Goal: Information Seeking & Learning: Learn about a topic

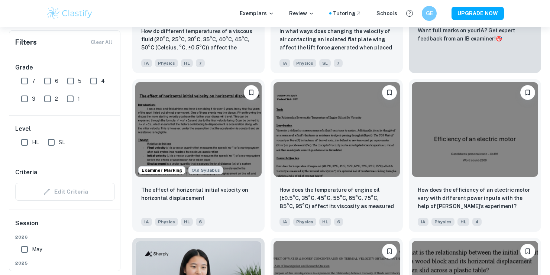
scroll to position [0, 0]
click at [333, 146] on img at bounding box center [337, 129] width 126 height 95
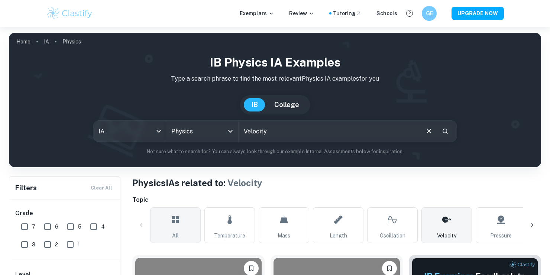
click at [166, 223] on link "All" at bounding box center [175, 225] width 51 height 36
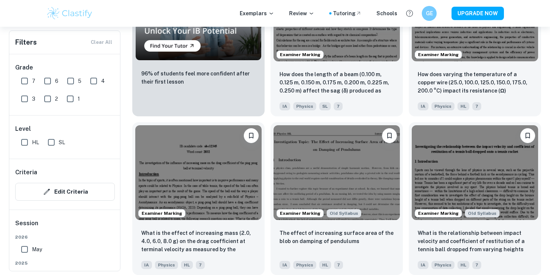
scroll to position [632, 0]
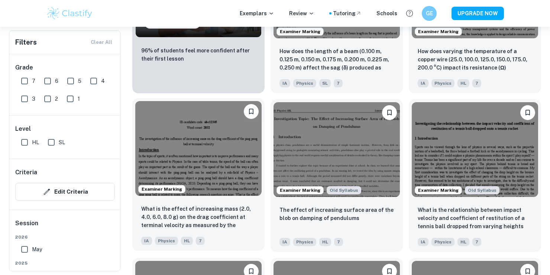
click at [228, 144] on img at bounding box center [198, 148] width 126 height 95
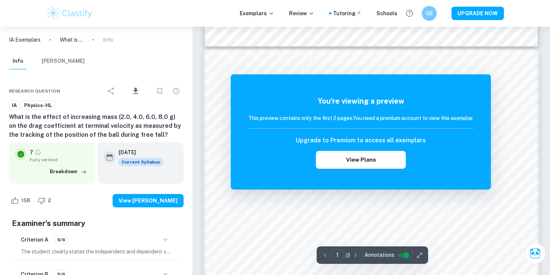
scroll to position [557, 0]
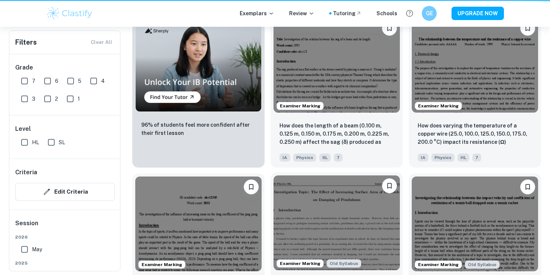
scroll to position [632, 0]
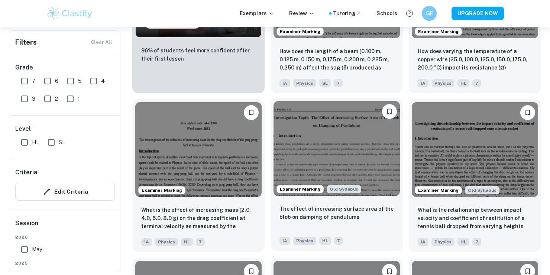
click at [337, 135] on img at bounding box center [337, 148] width 126 height 95
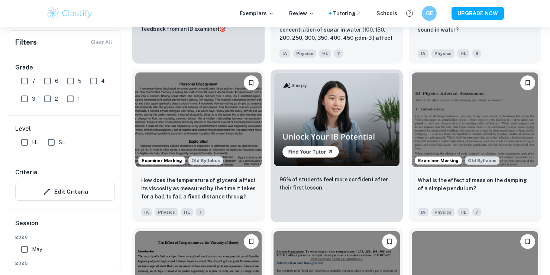
scroll to position [1301, 0]
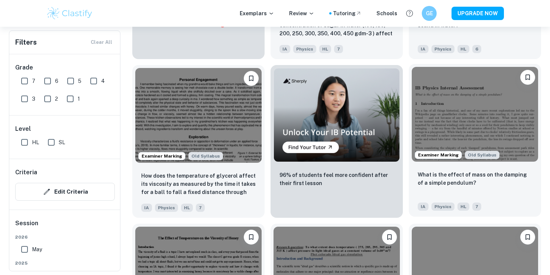
click at [462, 113] on img at bounding box center [475, 114] width 126 height 95
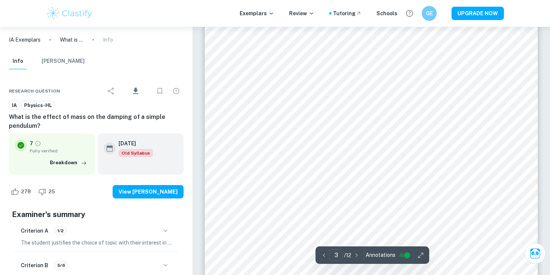
scroll to position [1003, 0]
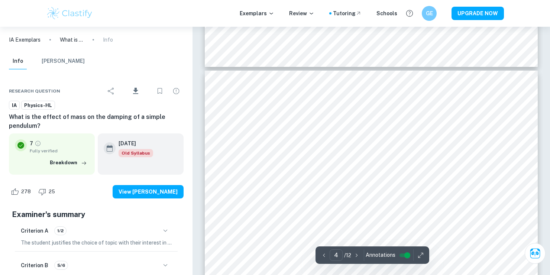
type input "5"
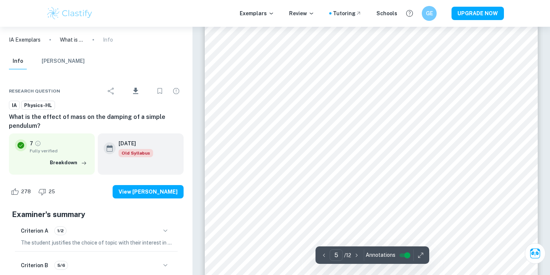
scroll to position [2081, 0]
